Goal: Find specific page/section: Find specific page/section

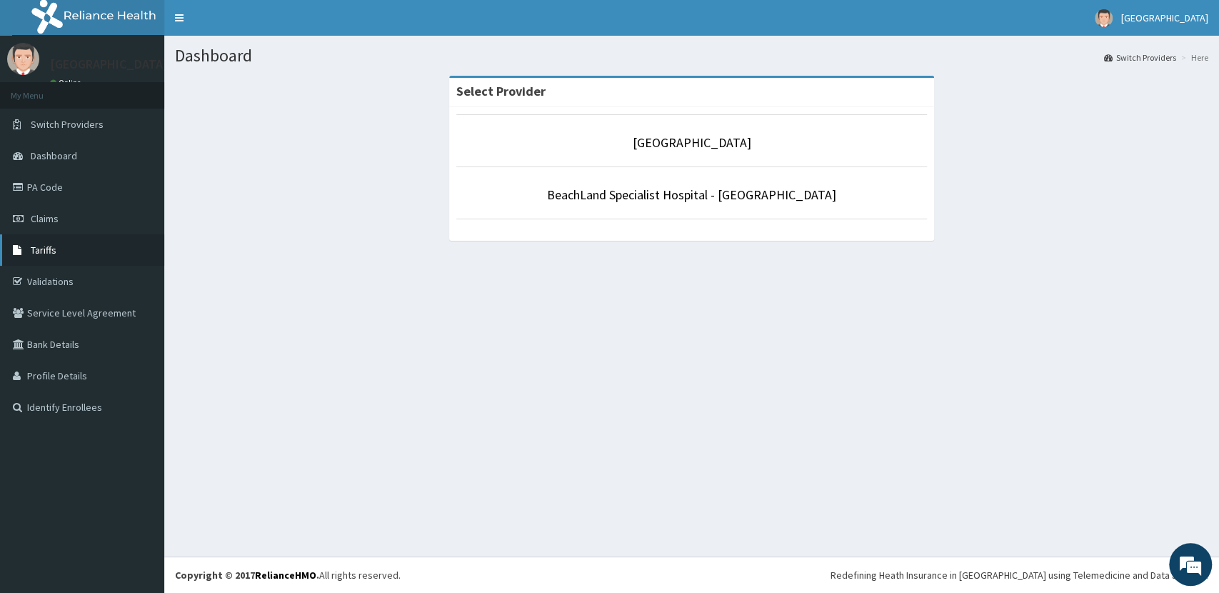
click at [42, 253] on span "Tariffs" at bounding box center [44, 249] width 26 height 13
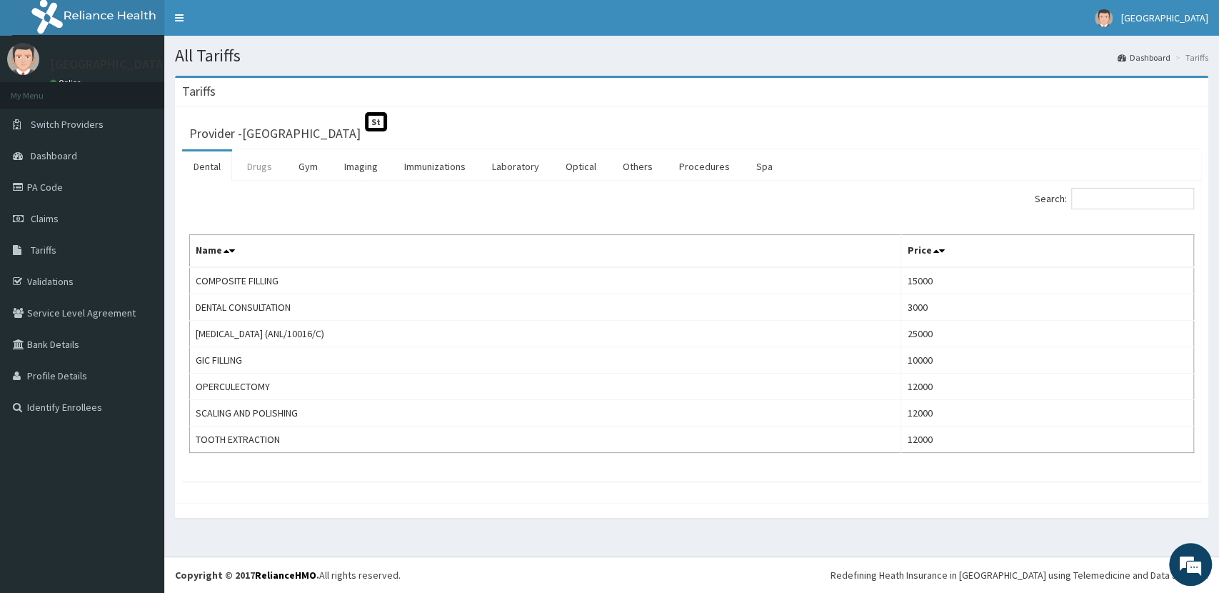
click at [243, 161] on link "Drugs" at bounding box center [260, 166] width 48 height 30
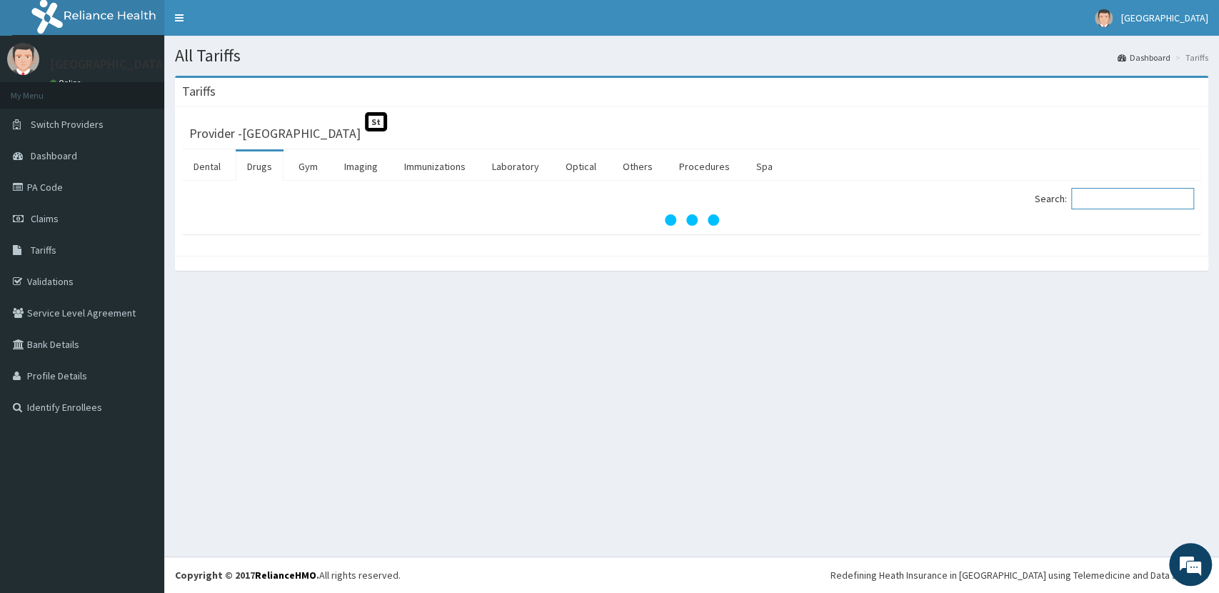
click at [1118, 194] on input "Search:" at bounding box center [1132, 198] width 123 height 21
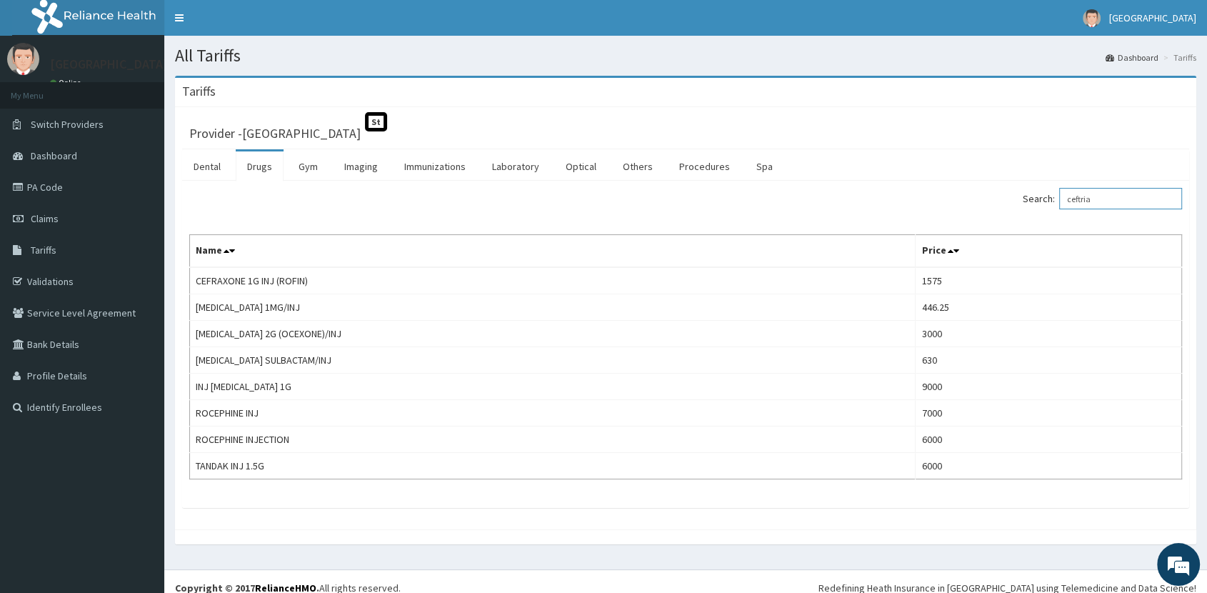
type input "ceftria"
